Goal: Task Accomplishment & Management: Manage account settings

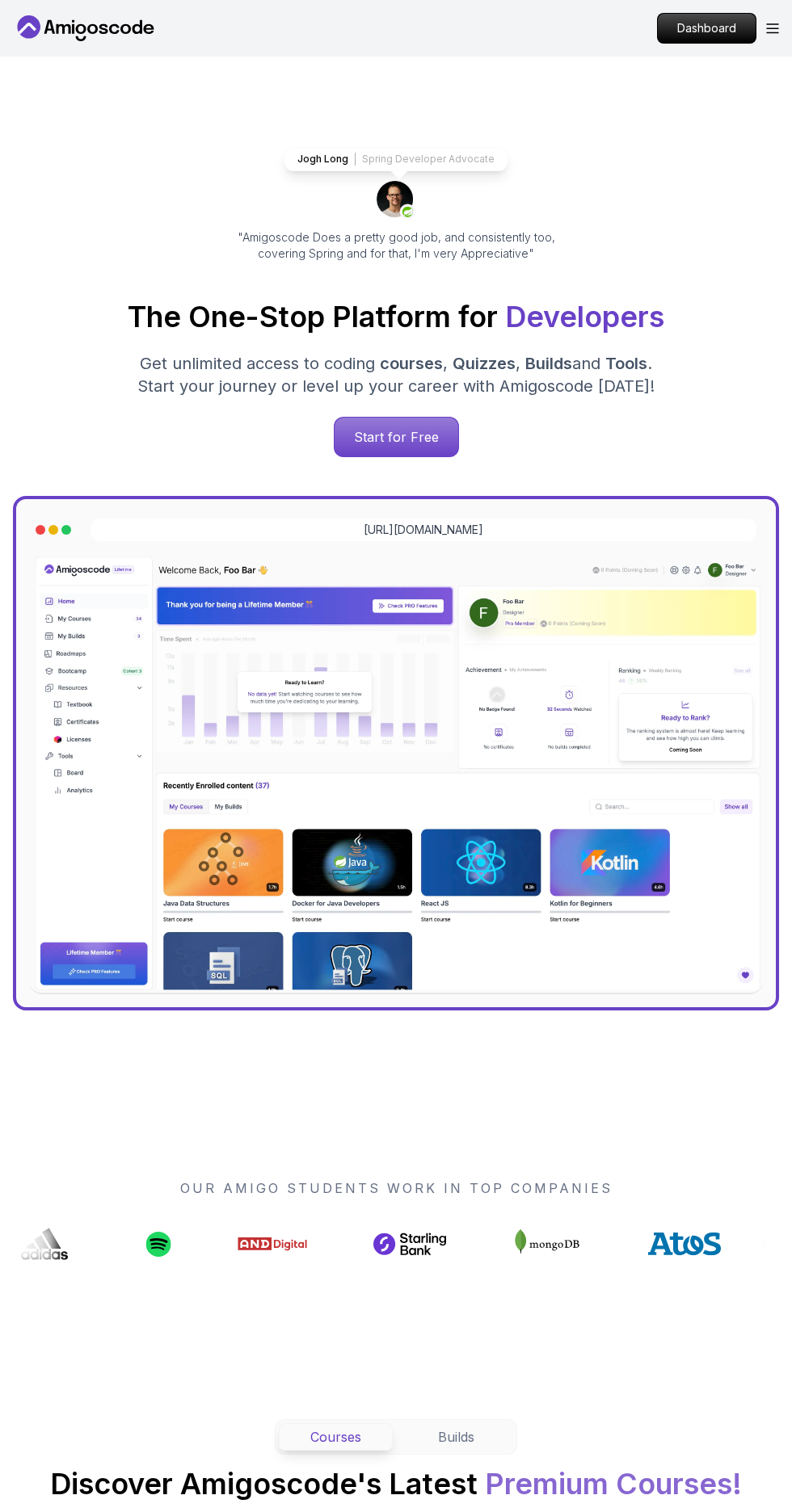
click at [729, 30] on p "Dashboard" at bounding box center [706, 28] width 98 height 29
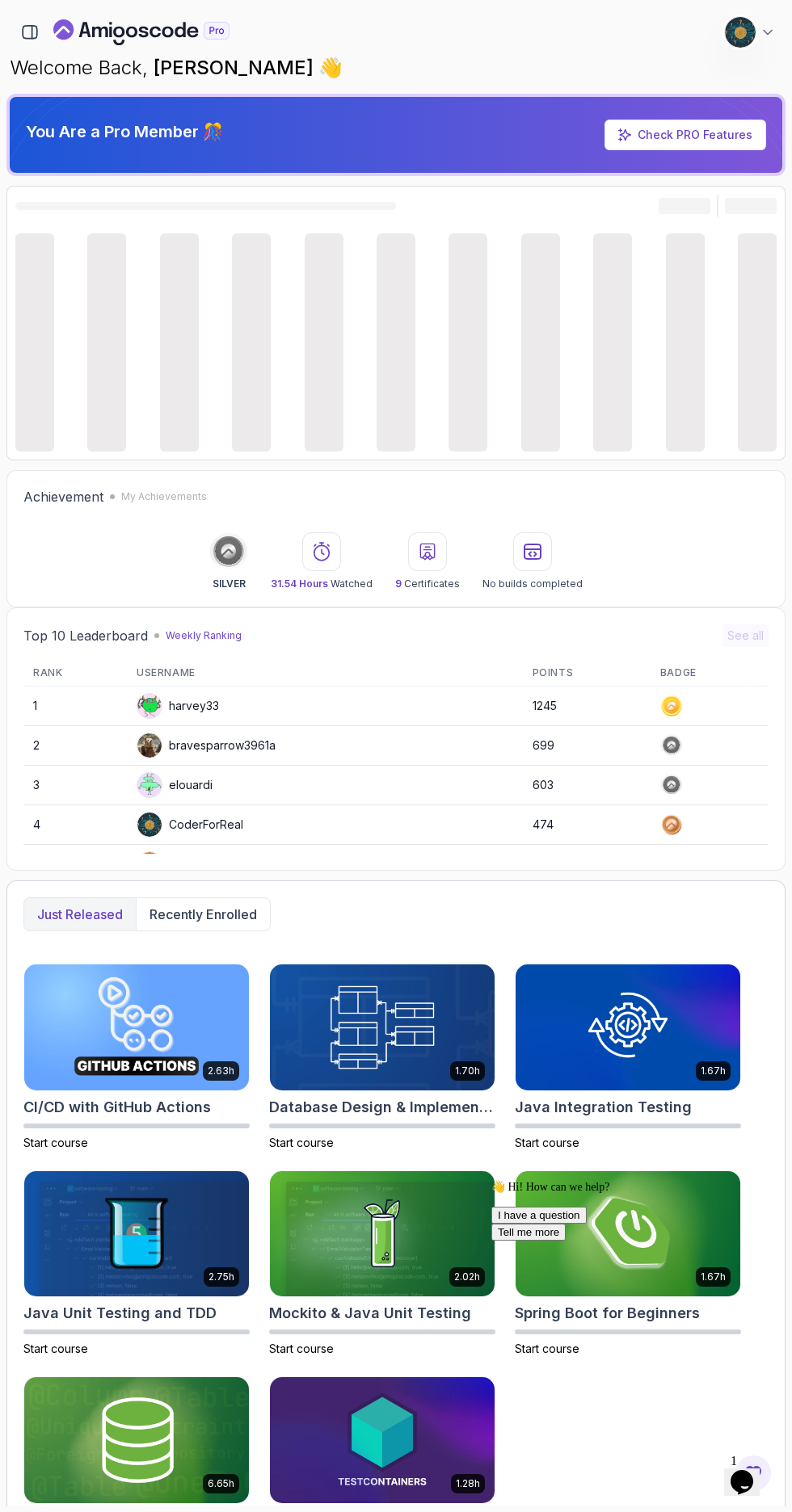
click at [729, 30] on img at bounding box center [740, 32] width 31 height 31
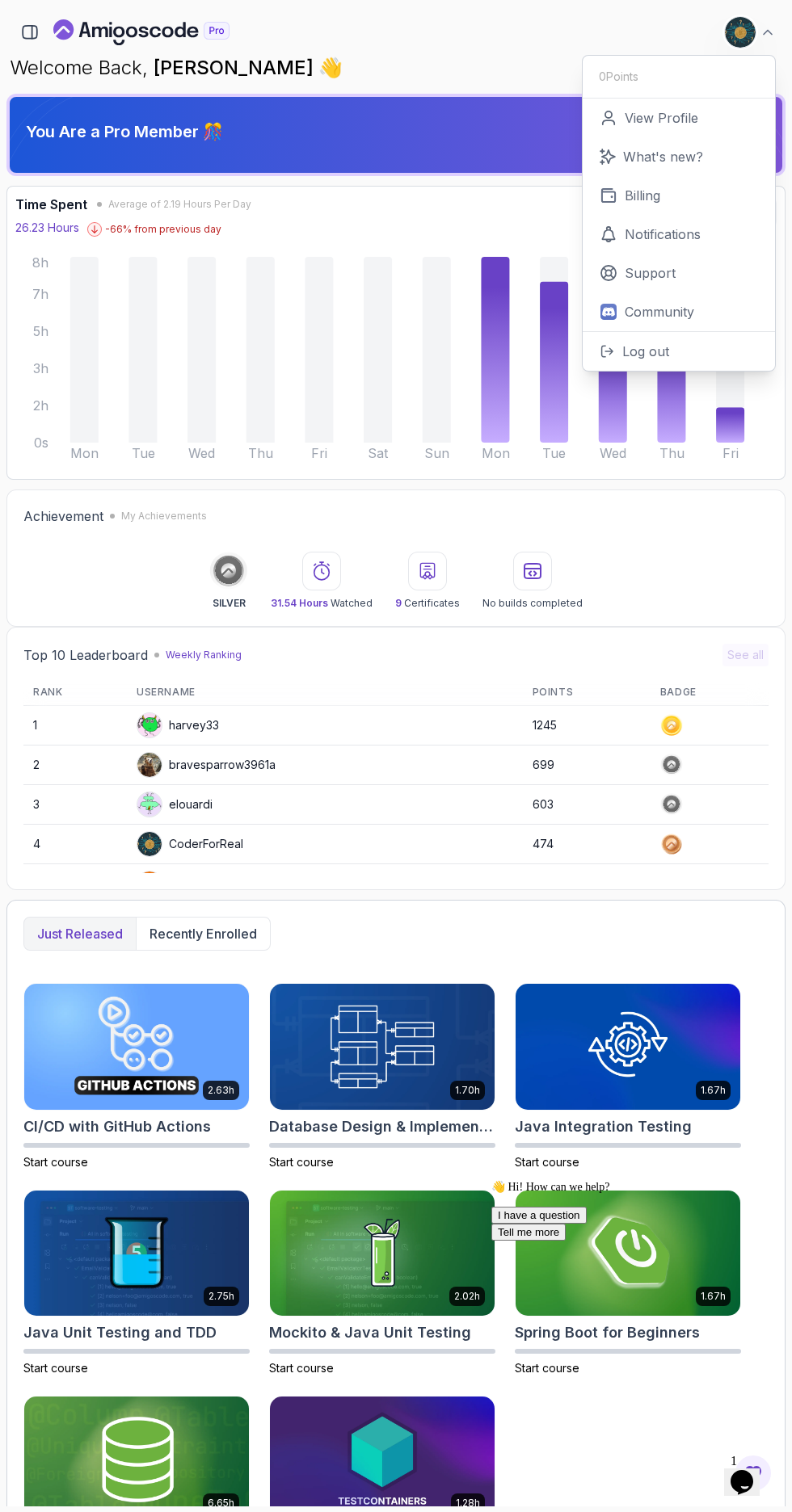
click at [642, 195] on p "Billing" at bounding box center [643, 195] width 36 height 19
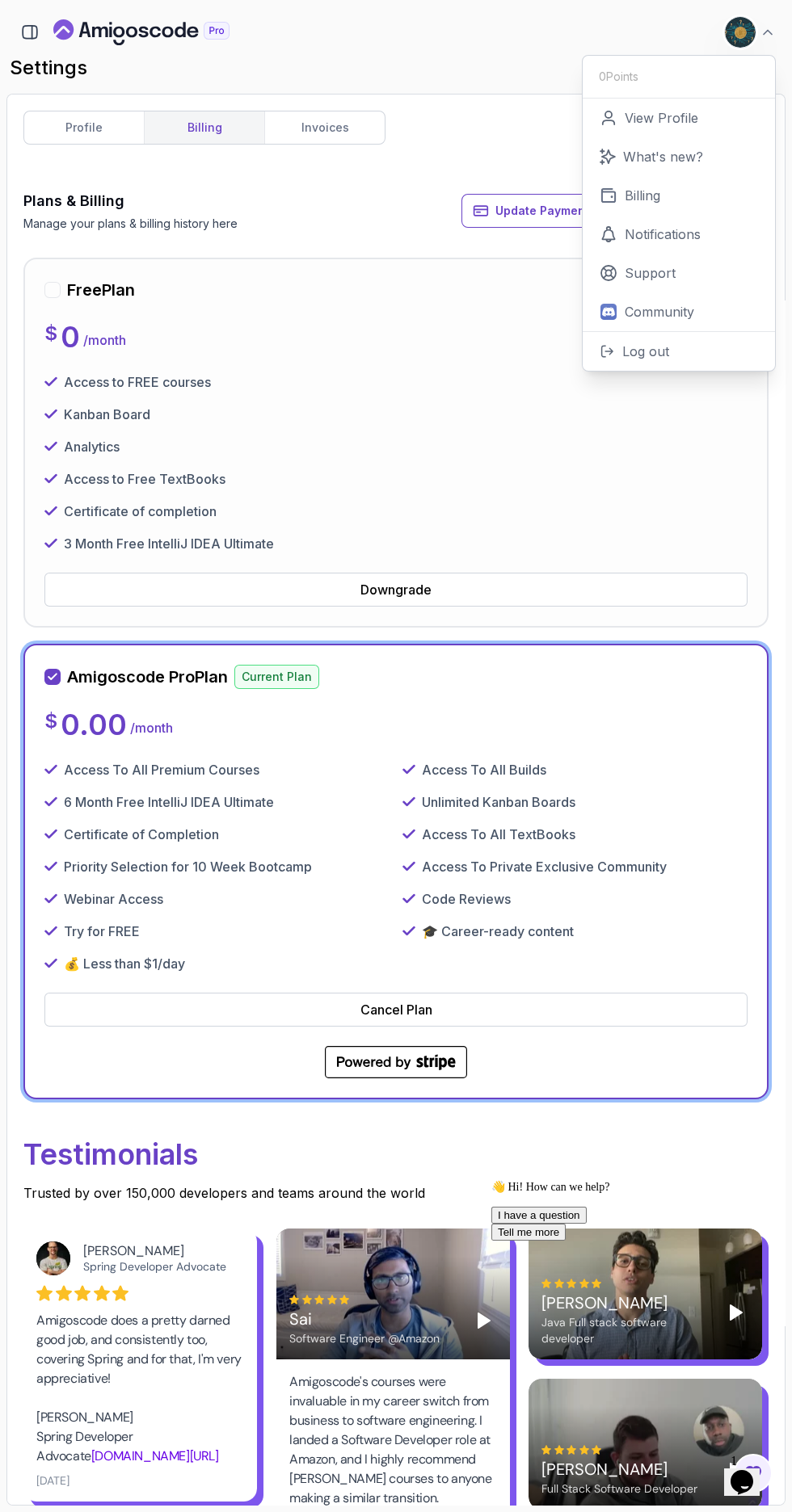
click at [559, 1026] on button "Cancel Plan" at bounding box center [396, 1010] width 703 height 34
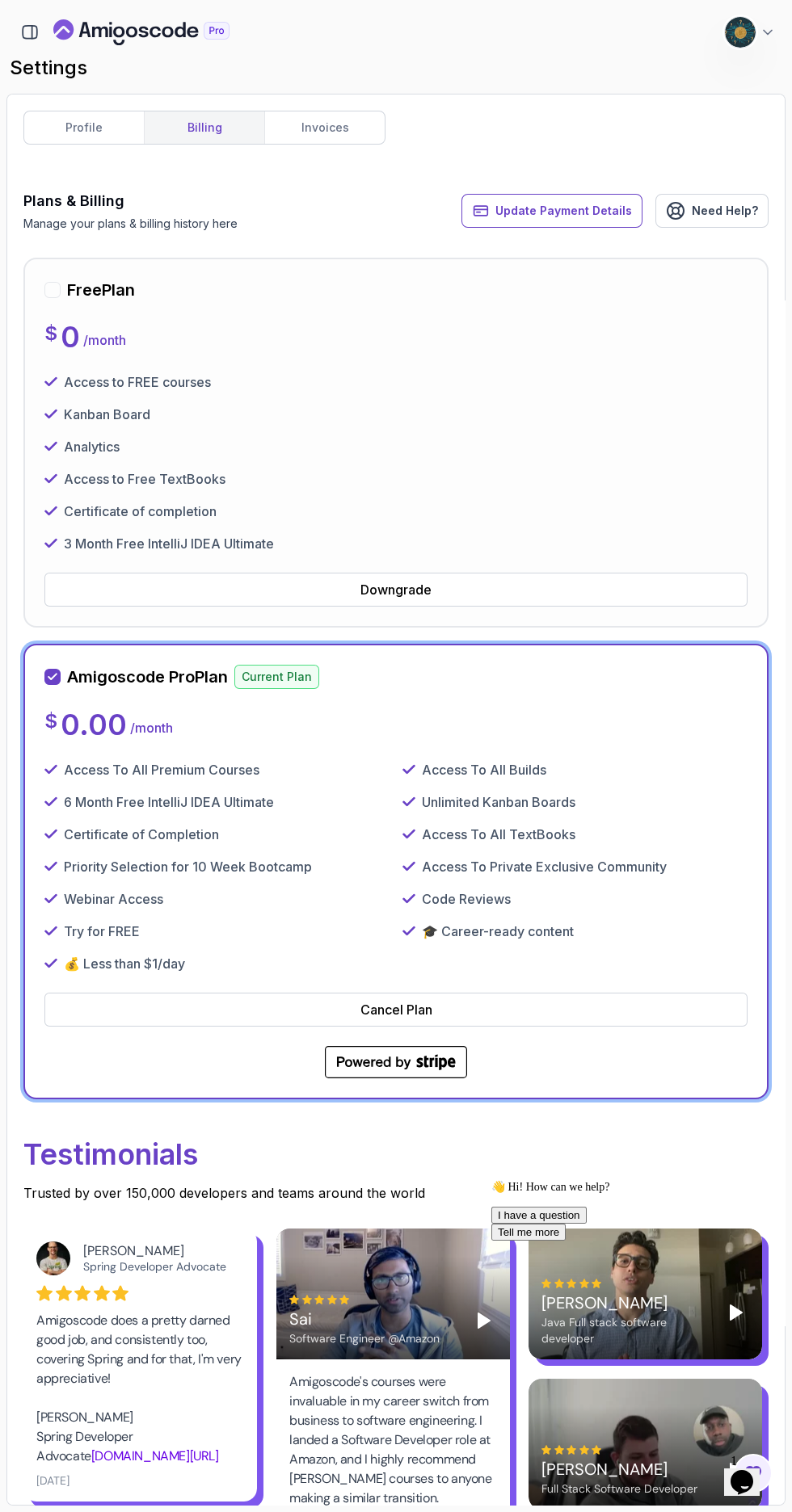
click at [404, 1005] on div "Cancel Plan" at bounding box center [396, 1009] width 72 height 19
